Goal: Complete application form

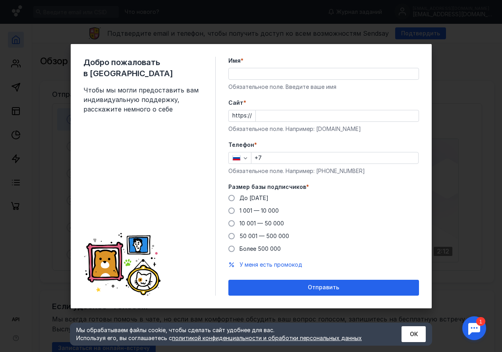
click at [270, 75] on input "Имя *" at bounding box center [324, 73] width 190 height 11
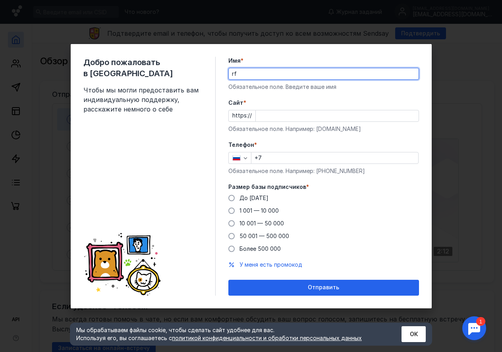
type input "r"
type input "raf"
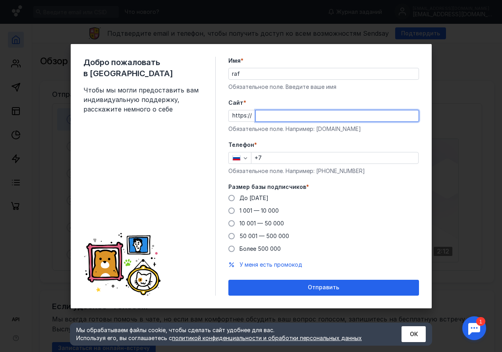
click at [291, 121] on input "Cайт *" at bounding box center [337, 115] width 163 height 11
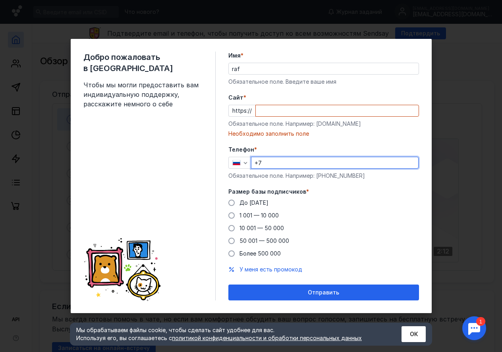
click at [293, 157] on div "+7" at bounding box center [335, 163] width 168 height 12
type input "[PHONE_NUMBER]"
click at [233, 229] on span at bounding box center [231, 228] width 6 height 6
click at [0, 0] on input "10 001 — 50 000" at bounding box center [0, 0] width 0 height 0
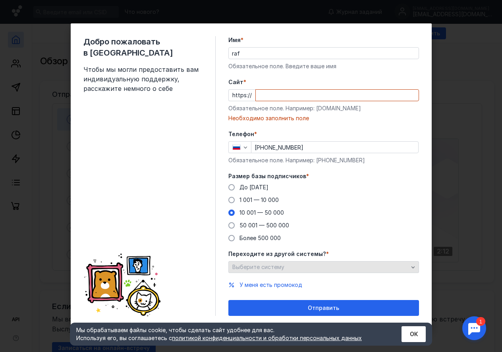
click at [287, 264] on div "Выберите систему" at bounding box center [320, 267] width 180 height 7
